Goal: Information Seeking & Learning: Learn about a topic

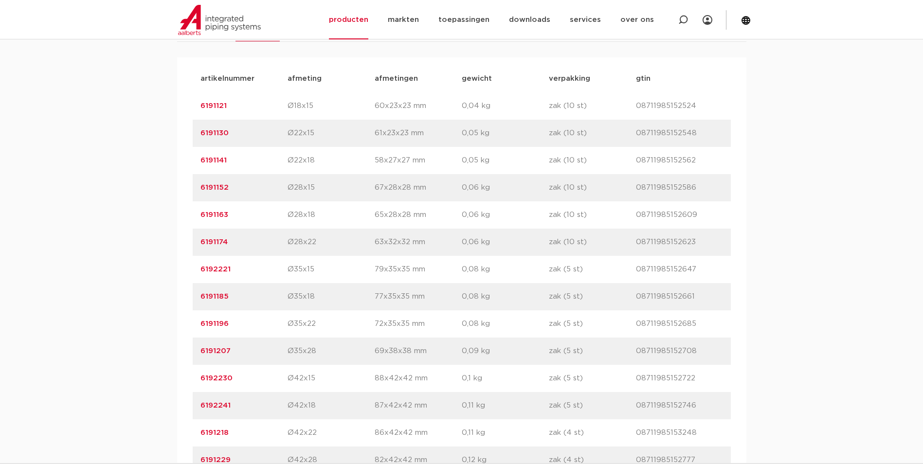
scroll to position [633, 0]
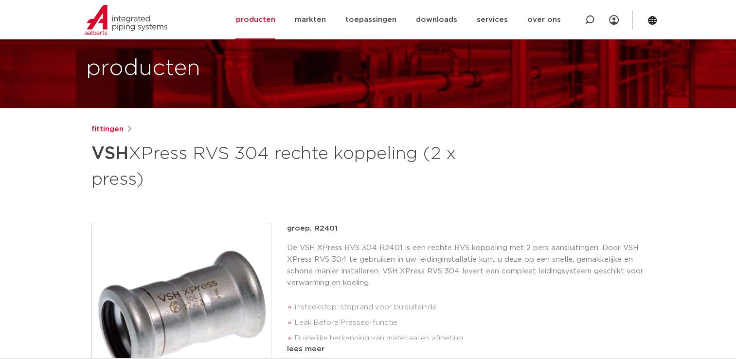
click at [498, 290] on div "De VSH XPress RVS 304 R2401 is een rechte RVS koppeling met 2 pers aansluitinge…" at bounding box center [466, 290] width 358 height 97
